Goal: Entertainment & Leisure: Consume media (video, audio)

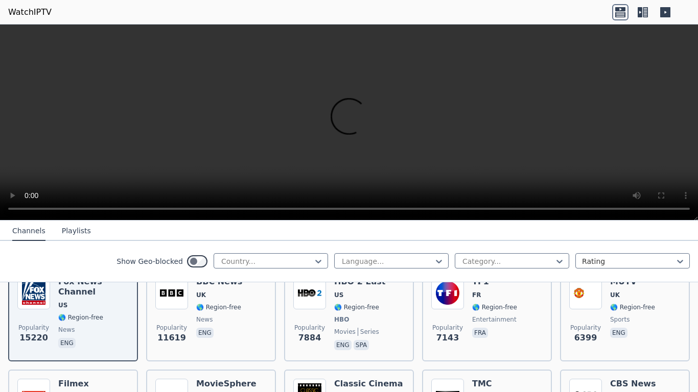
scroll to position [138, 0]
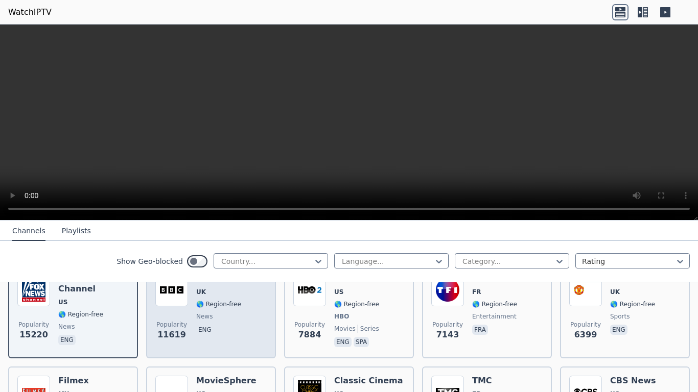
click at [235, 321] on div "BBC News UK 🌎 Region-free news eng" at bounding box center [219, 312] width 46 height 76
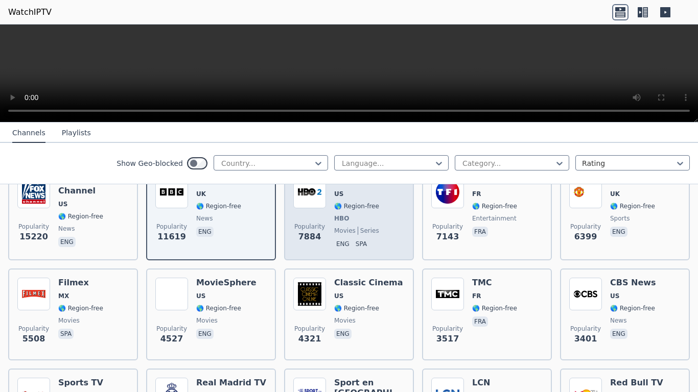
click at [392, 201] on div "Popularity 7884 HBO 2 East US 🌎 Region-free HBO movies series eng spa" at bounding box center [348, 214] width 111 height 76
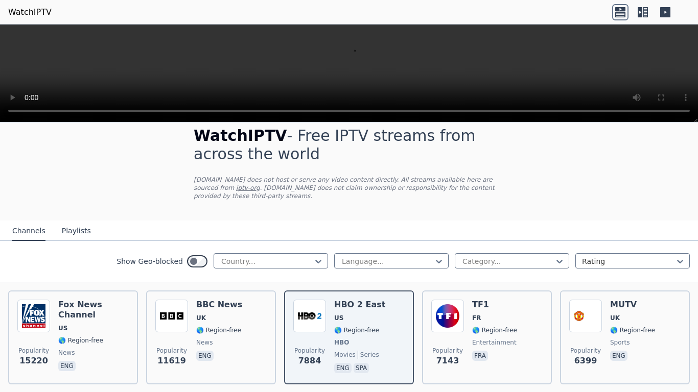
scroll to position [0, 0]
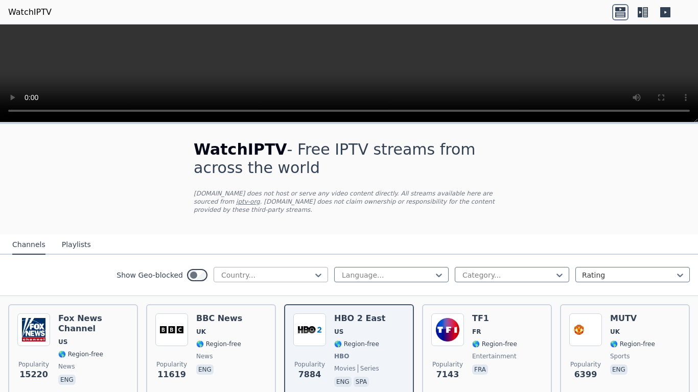
click at [259, 280] on div "Country..." at bounding box center [271, 274] width 114 height 15
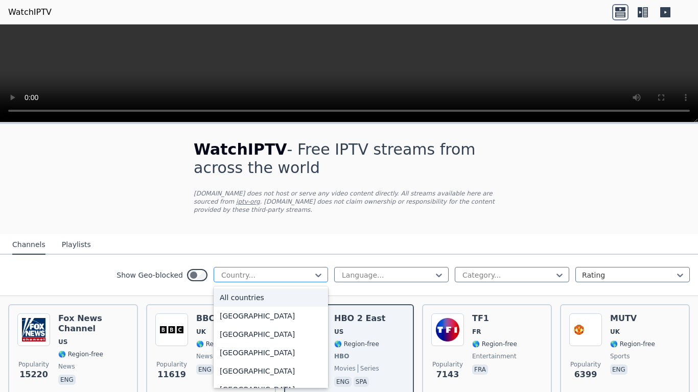
click at [266, 276] on div at bounding box center [266, 275] width 93 height 10
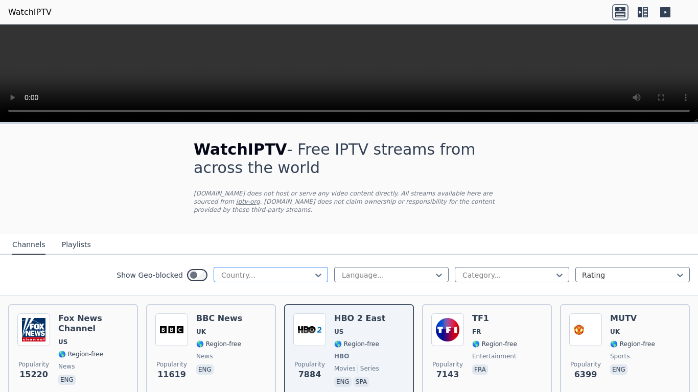
click at [266, 276] on div at bounding box center [266, 275] width 93 height 10
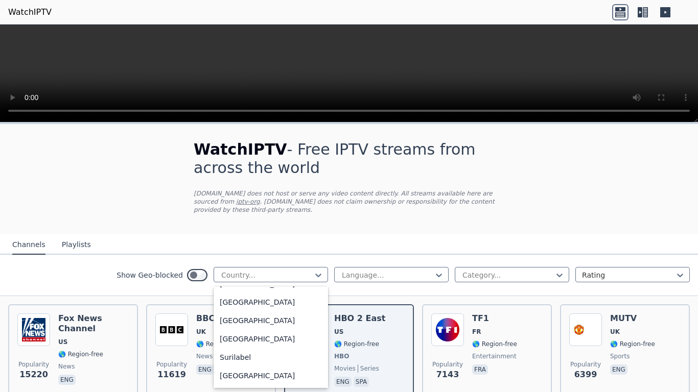
scroll to position [3214, 0]
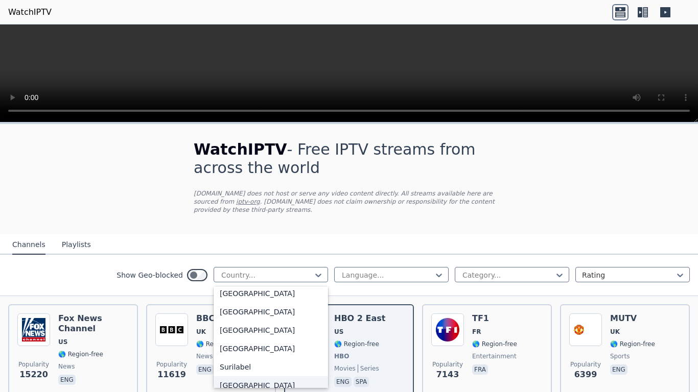
click at [234, 380] on div "[GEOGRAPHIC_DATA]" at bounding box center [271, 385] width 114 height 18
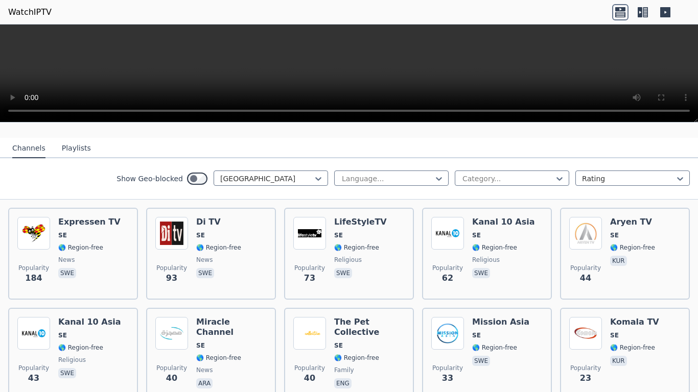
scroll to position [97, 0]
click at [285, 183] on div "[GEOGRAPHIC_DATA]" at bounding box center [271, 177] width 114 height 15
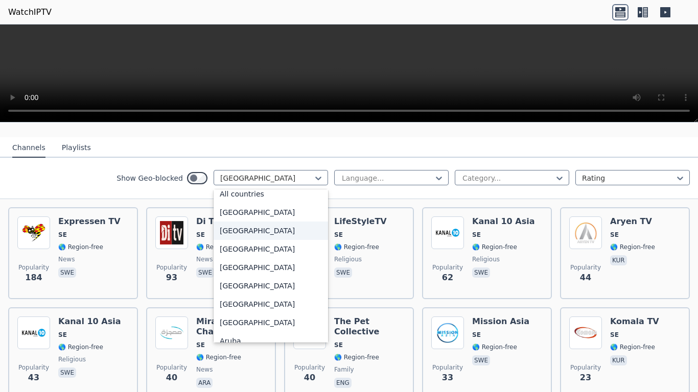
scroll to position [8, 0]
click at [247, 193] on div "All countries" at bounding box center [271, 193] width 114 height 18
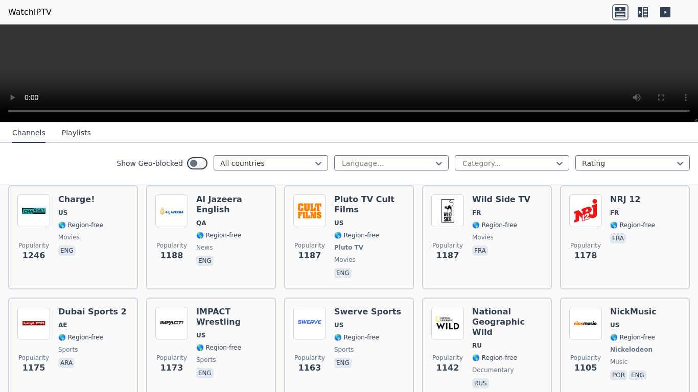
scroll to position [1135, 0]
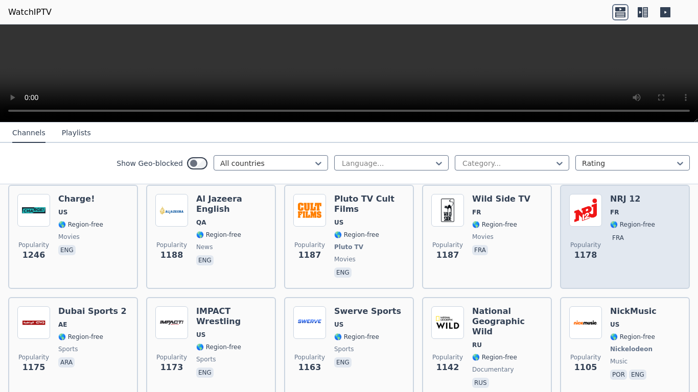
click at [670, 196] on div "Popularity 1178 NRJ 12 FR 🌎 Region-free fra" at bounding box center [624, 237] width 111 height 86
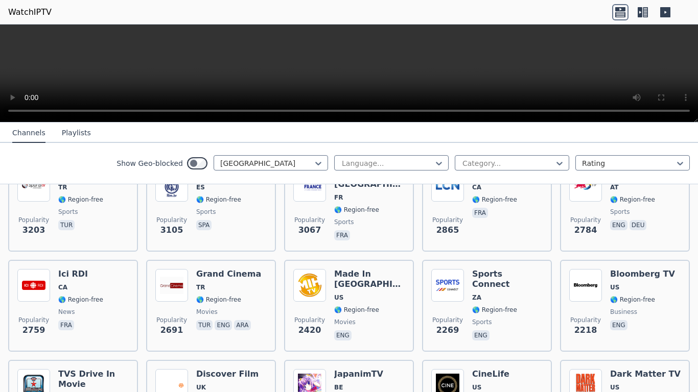
scroll to position [147, 0]
